Goal: Check status: Check status

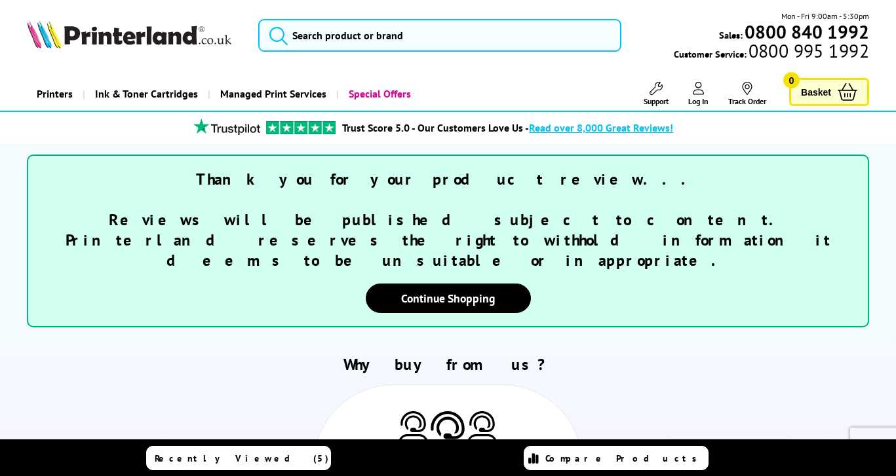
click at [697, 91] on icon at bounding box center [698, 88] width 12 height 13
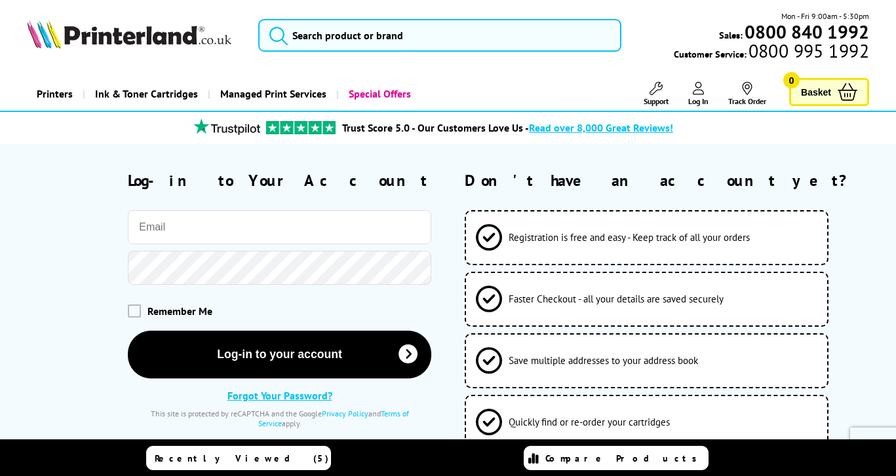
click at [234, 223] on input "email" at bounding box center [279, 227] width 303 height 34
type input "[EMAIL_ADDRESS][DOMAIN_NAME]"
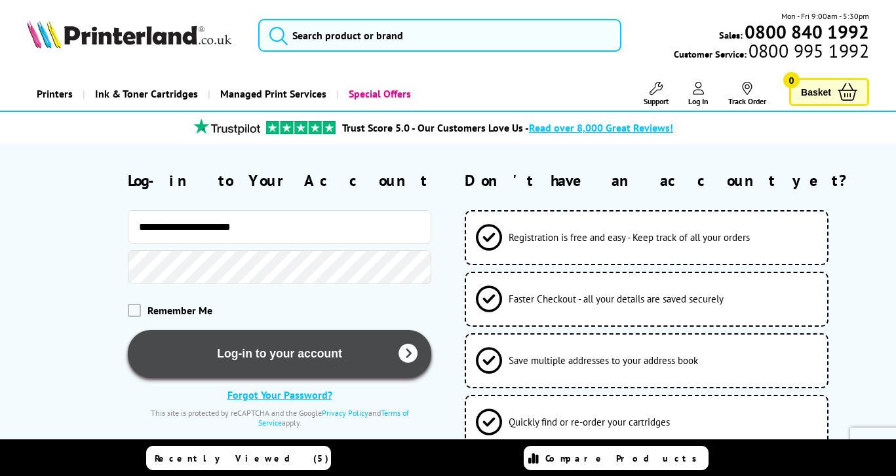
click at [295, 357] on button "Log-in to your account" at bounding box center [279, 354] width 303 height 48
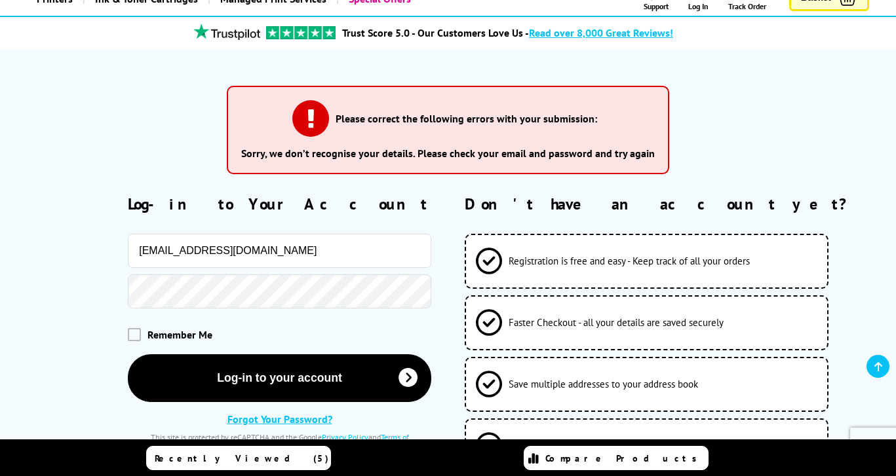
scroll to position [126, 0]
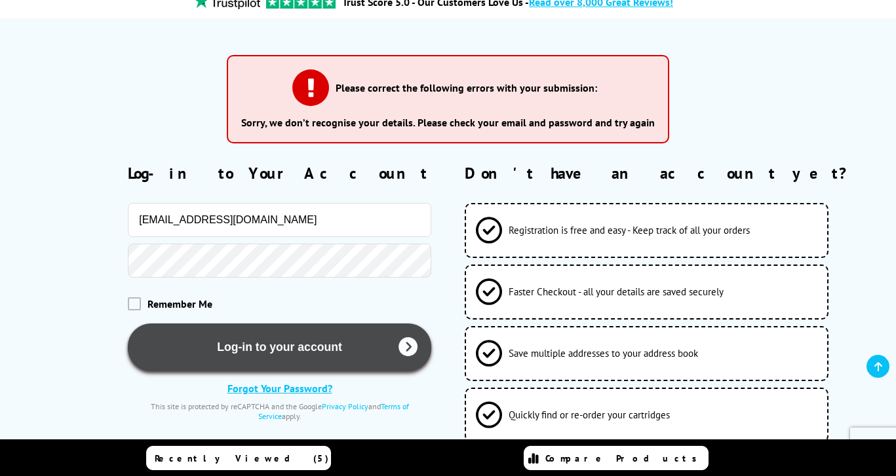
click at [274, 345] on button "Log-in to your account" at bounding box center [279, 348] width 303 height 48
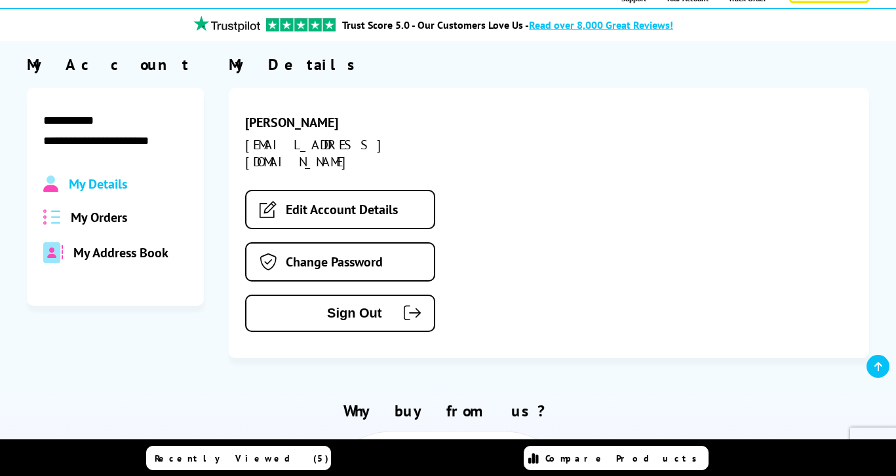
scroll to position [114, 0]
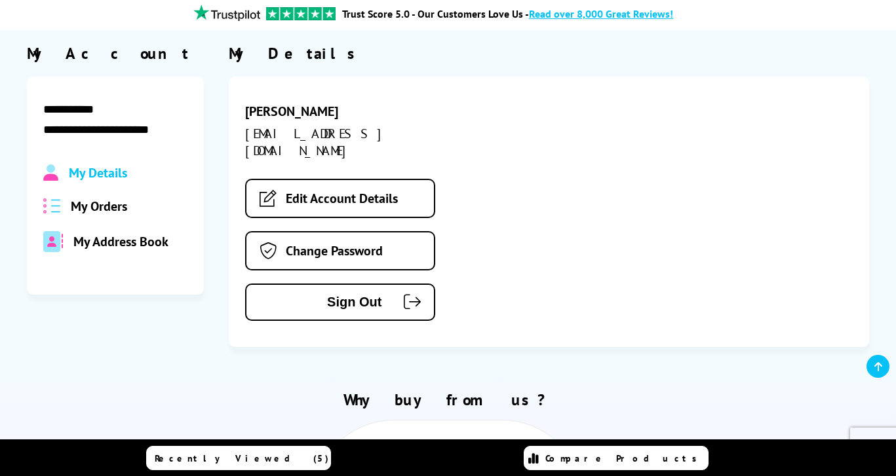
click at [117, 206] on span "My Orders" at bounding box center [99, 206] width 56 height 17
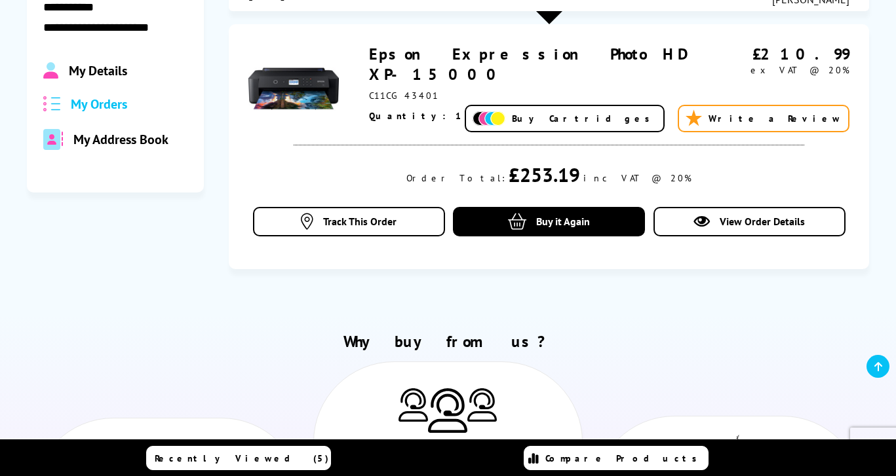
scroll to position [237, 0]
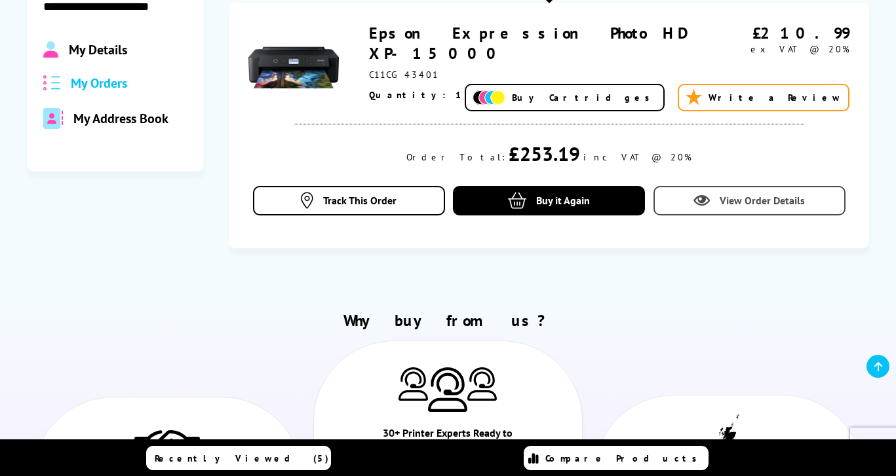
click at [755, 199] on span "View Order Details" at bounding box center [761, 200] width 85 height 13
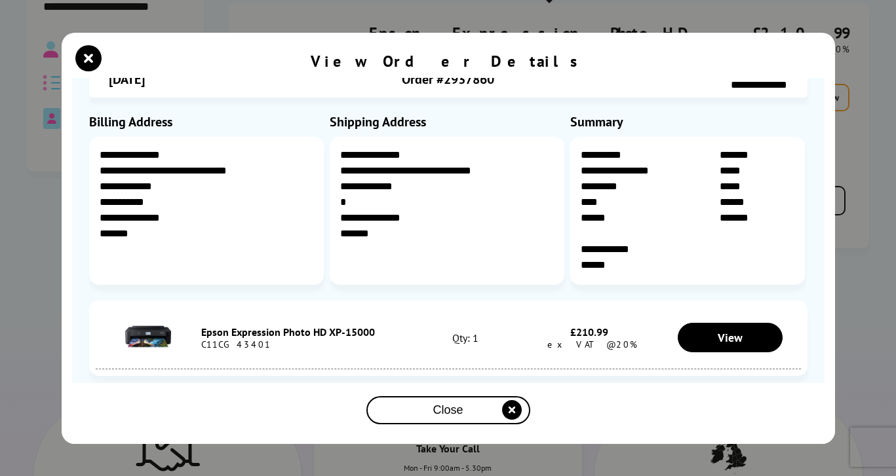
scroll to position [46, 0]
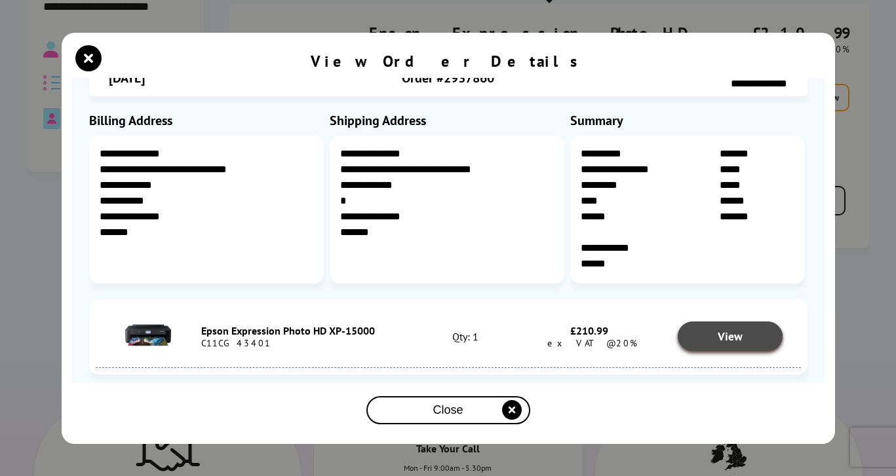
click at [730, 337] on span "View" at bounding box center [729, 336] width 25 height 15
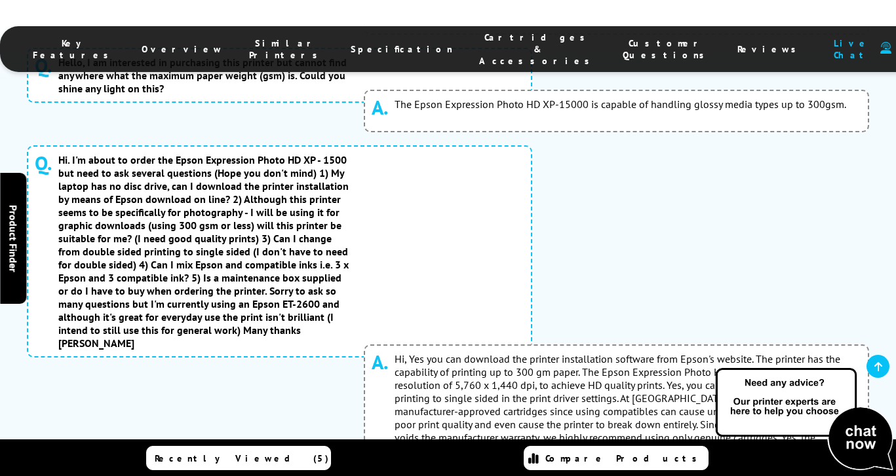
scroll to position [7828, 0]
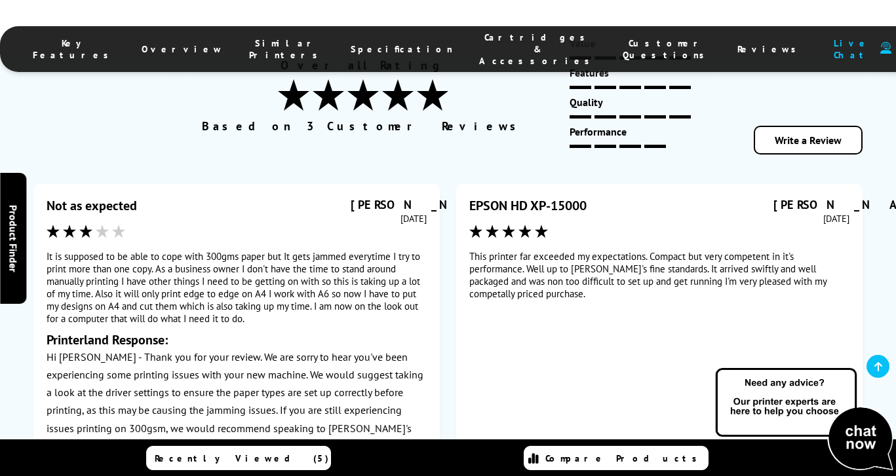
scroll to position [7959, 0]
